Goal: Task Accomplishment & Management: Complete application form

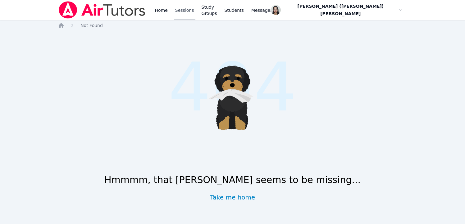
click at [175, 13] on link "Sessions" at bounding box center [184, 10] width 21 height 20
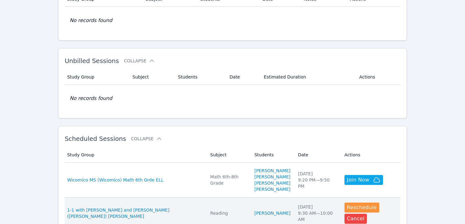
scroll to position [119, 0]
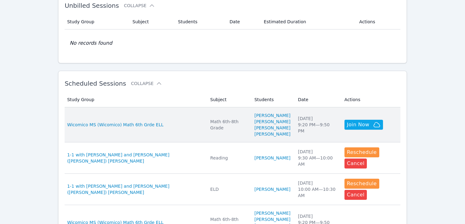
click at [156, 113] on td "Study Group Wicomico MS (Wicomico) Math 6th Grde ELL" at bounding box center [136, 124] width 142 height 35
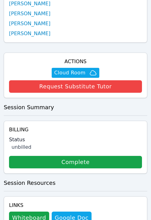
scroll to position [366, 0]
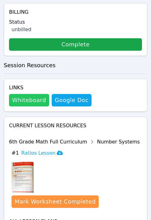
click at [20, 97] on button "Whiteboard" at bounding box center [29, 100] width 40 height 12
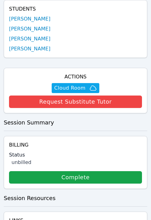
scroll to position [234, 0]
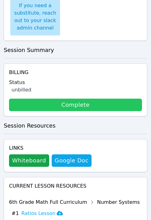
scroll to position [257, 0]
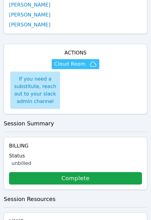
click at [76, 60] on span "Cloud Room" at bounding box center [69, 63] width 31 height 7
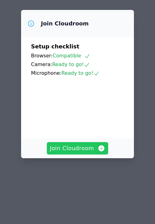
click at [77, 144] on span "Join Cloudroom" at bounding box center [78, 148] width 56 height 9
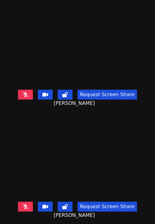
scroll to position [101, 0]
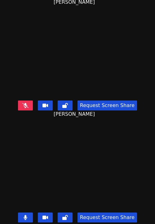
drag, startPoint x: 26, startPoint y: 200, endPoint x: 37, endPoint y: 197, distance: 12.1
click at [26, 213] on button at bounding box center [25, 218] width 15 height 10
click at [23, 215] on icon at bounding box center [25, 217] width 6 height 5
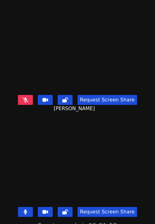
scroll to position [9, 0]
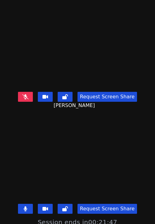
click at [24, 207] on icon at bounding box center [26, 209] width 4 height 5
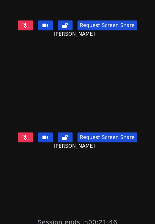
scroll to position [0, 0]
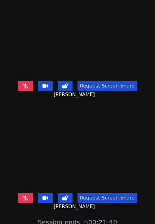
drag, startPoint x: 52, startPoint y: 150, endPoint x: 42, endPoint y: 183, distance: 35.0
click at [53, 149] on video at bounding box center [77, 146] width 93 height 87
click at [24, 193] on button at bounding box center [25, 198] width 15 height 10
click at [22, 196] on icon at bounding box center [25, 198] width 6 height 5
click at [24, 196] on icon at bounding box center [25, 198] width 3 height 5
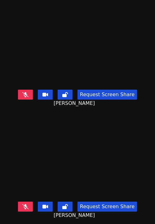
click at [44, 70] on video at bounding box center [77, 43] width 93 height 87
click at [24, 93] on button at bounding box center [25, 95] width 15 height 10
click at [24, 90] on button at bounding box center [25, 95] width 15 height 10
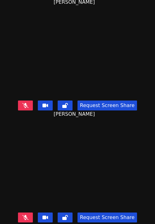
click at [25, 215] on icon at bounding box center [25, 217] width 6 height 5
click at [24, 215] on icon at bounding box center [25, 217] width 3 height 5
click at [24, 215] on icon at bounding box center [25, 217] width 6 height 5
click at [47, 166] on video at bounding box center [77, 166] width 93 height 87
click at [25, 213] on button at bounding box center [25, 218] width 15 height 10
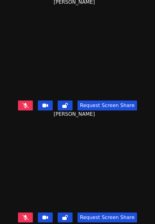
click at [25, 215] on icon at bounding box center [25, 217] width 6 height 5
click at [25, 215] on icon at bounding box center [25, 217] width 3 height 5
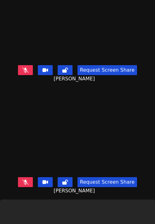
scroll to position [0, 0]
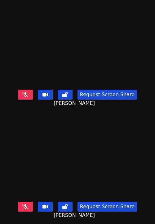
click at [124, 125] on video at bounding box center [77, 155] width 93 height 87
click at [119, 148] on video at bounding box center [77, 155] width 93 height 87
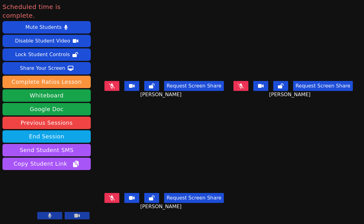
click at [155, 178] on main "Yeslhy Ventura Yanes Request Screen Share Yeslhy Ventura Yanes Savannah Riggin …" at bounding box center [228, 112] width 252 height 224
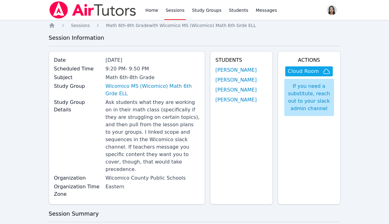
scroll to position [234, 0]
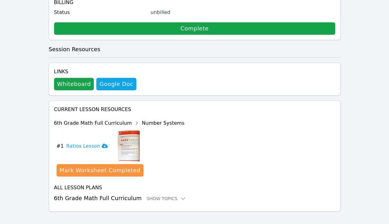
click at [239, 81] on div "Links Whiteboard Hidden Google Doc" at bounding box center [195, 79] width 292 height 33
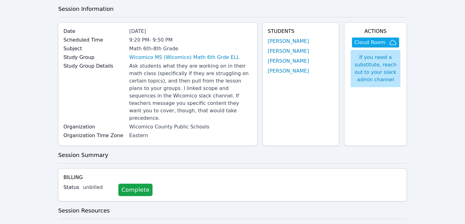
scroll to position [93, 0]
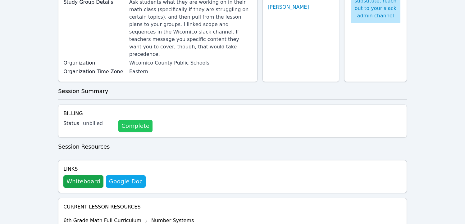
click at [141, 120] on link "Complete" at bounding box center [135, 126] width 34 height 12
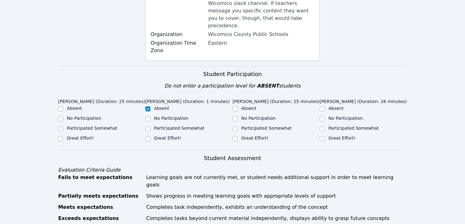
scroll to position [197, 0]
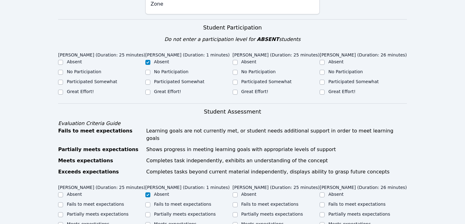
click at [79, 89] on label "Great Effort!" at bounding box center [80, 91] width 27 height 5
click at [63, 90] on input "Great Effort!" at bounding box center [60, 92] width 5 height 5
checkbox input "true"
drag, startPoint x: 236, startPoint y: 79, endPoint x: 244, endPoint y: 80, distance: 8.1
click at [236, 90] on input "Great Effort!" at bounding box center [235, 92] width 5 height 5
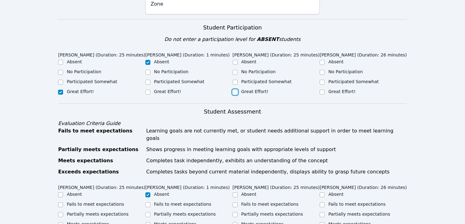
checkbox input "true"
click at [330, 89] on label "Great Effort!" at bounding box center [341, 91] width 27 height 5
click at [325, 90] on input "Great Effort!" at bounding box center [322, 92] width 5 height 5
checkbox input "true"
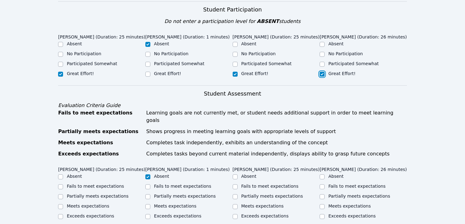
scroll to position [287, 0]
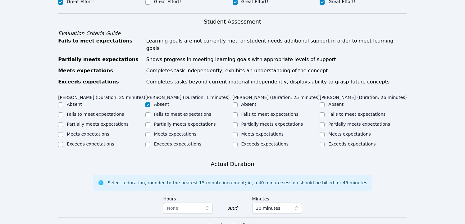
click at [94, 122] on label "Partially meets expectations" at bounding box center [98, 124] width 62 height 5
click at [63, 122] on input "Partially meets expectations" at bounding box center [60, 124] width 5 height 5
checkbox input "true"
click at [255, 122] on label "Partially meets expectations" at bounding box center [272, 124] width 62 height 5
click at [238, 122] on input "Partially meets expectations" at bounding box center [235, 124] width 5 height 5
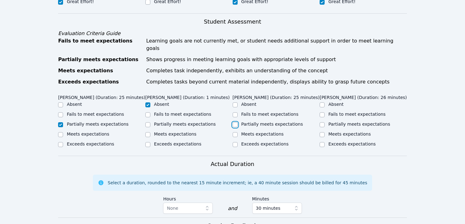
checkbox input "true"
click at [331, 122] on label "Partially meets expectations" at bounding box center [359, 124] width 62 height 5
click at [325, 122] on input "Partially meets expectations" at bounding box center [322, 124] width 5 height 5
checkbox input "true"
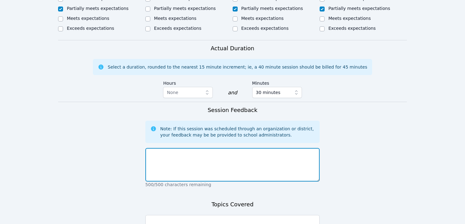
click at [192, 152] on textarea at bounding box center [232, 165] width 174 height 34
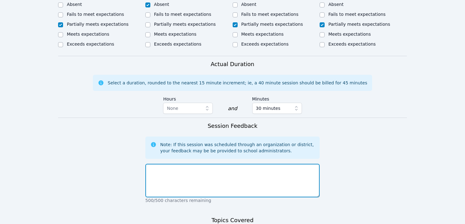
scroll to position [414, 0]
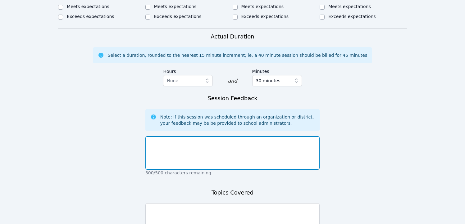
click at [213, 149] on textarea at bounding box center [232, 153] width 174 height 34
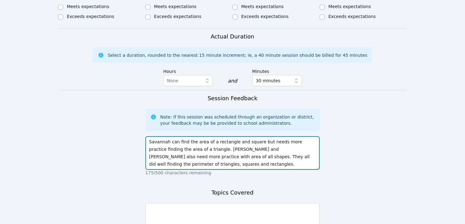
scroll to position [4, 0]
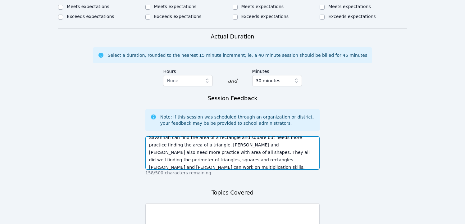
click at [196, 151] on textarea "Savannah can find the area of a rectangle and square but needs more practice fi…" at bounding box center [232, 153] width 174 height 34
click at [196, 150] on textarea "Savannah can find the area of a rectangle and square but needs more practice fi…" at bounding box center [232, 153] width 174 height 34
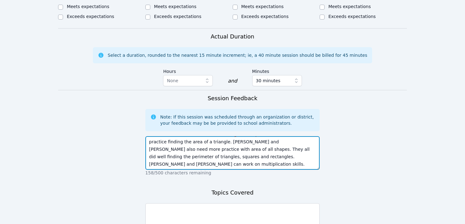
paste textarea "rectangles and squares but needs more practice with the area of triangles. Samm…"
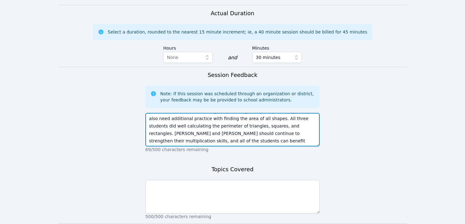
scroll to position [459, 0]
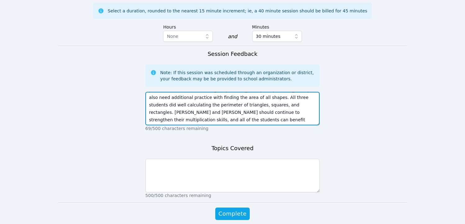
click at [218, 109] on textarea "Savannah can find the area of rectangles and squares but needs more practice wi…" at bounding box center [232, 109] width 174 height 34
type textarea "Savannah can find the area of rectangles and squares but needs more practice wi…"
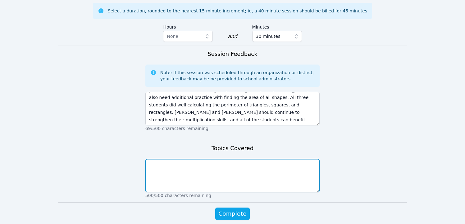
click at [216, 179] on textarea at bounding box center [232, 176] width 174 height 34
paste textarea "Savannah can find the area of rectangles and squares but needs more practice wi…"
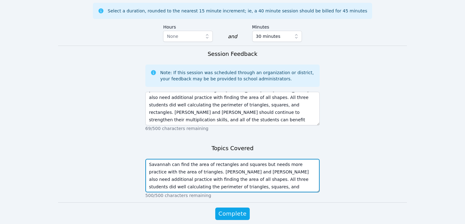
scroll to position [12, 0]
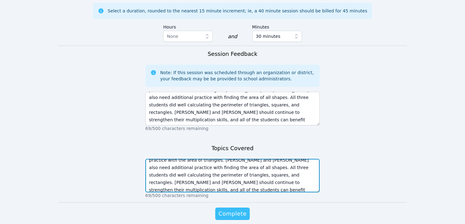
type textarea "Savannah can find the area of rectangles and squares but needs more practice wi…"
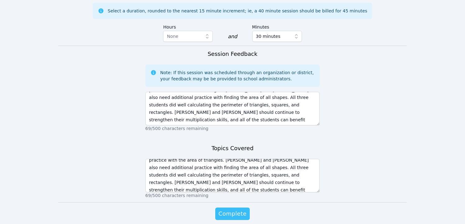
click at [235, 210] on span "Complete" at bounding box center [232, 214] width 28 height 9
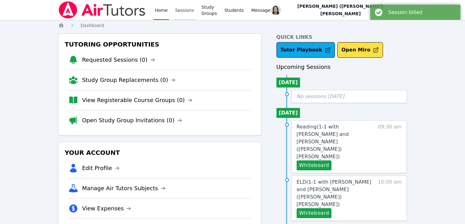
click at [178, 11] on link "Sessions" at bounding box center [184, 10] width 21 height 20
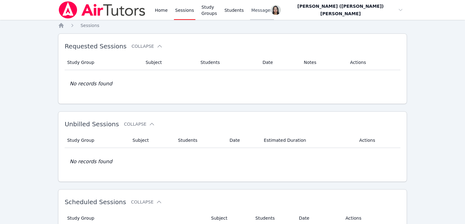
click at [266, 11] on span "Messages" at bounding box center [261, 10] width 21 height 6
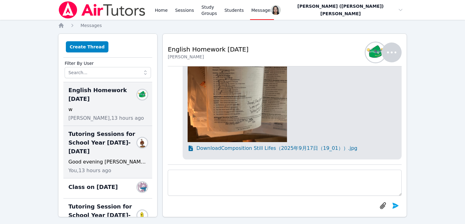
click at [94, 158] on div "Good evening Abdulkerim. I hope that you and your family had a wonderful summer…" at bounding box center [107, 161] width 79 height 7
